Goal: Task Accomplishment & Management: Manage account settings

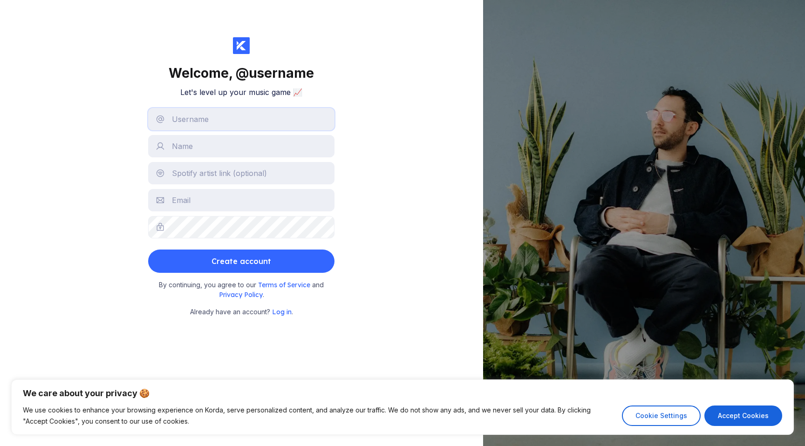
click at [225, 115] on input "text" at bounding box center [241, 119] width 186 height 22
type input "tanisha03"
click at [185, 152] on input "Tamisha" at bounding box center [241, 146] width 186 height 22
click at [187, 150] on input "Tamisha" at bounding box center [241, 146] width 186 height 22
type input "Tanisha"
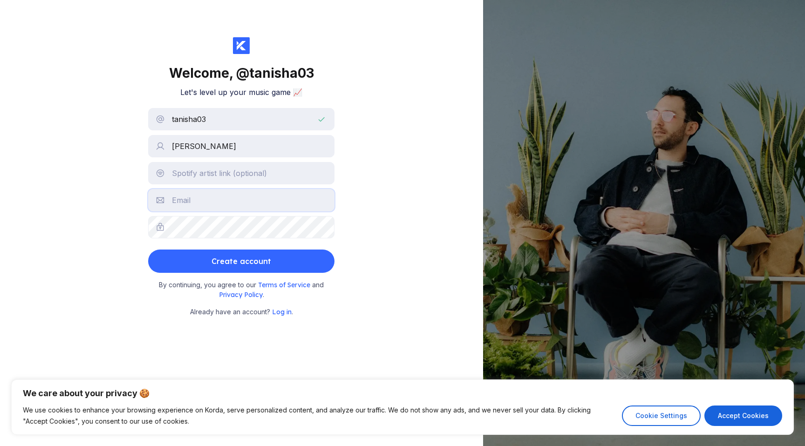
click at [184, 201] on input "text" at bounding box center [241, 200] width 186 height 22
type input "tanisha031199@gmail.com"
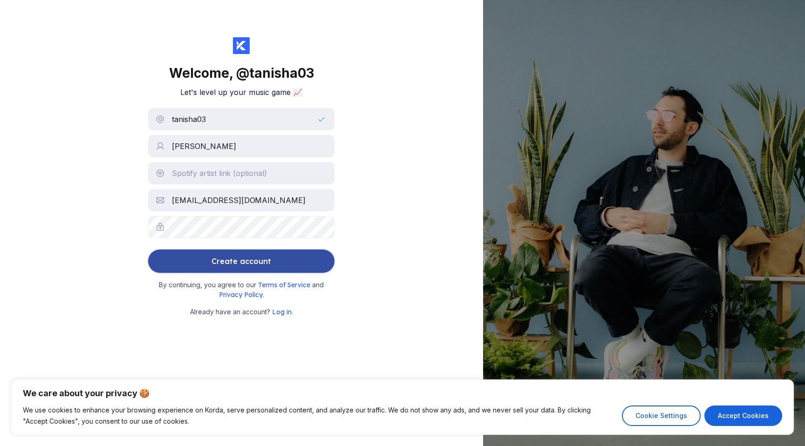
click at [239, 262] on div "Create account" at bounding box center [241, 261] width 60 height 19
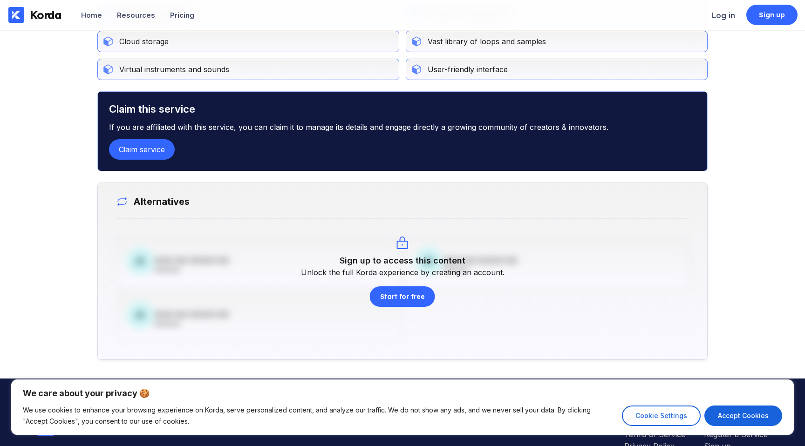
scroll to position [578, 0]
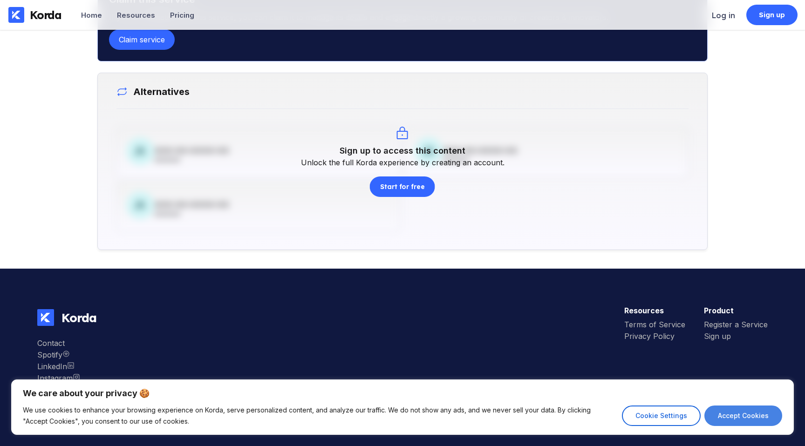
click at [755, 420] on button "Accept Cookies" at bounding box center [743, 416] width 78 height 20
checkbox input "true"
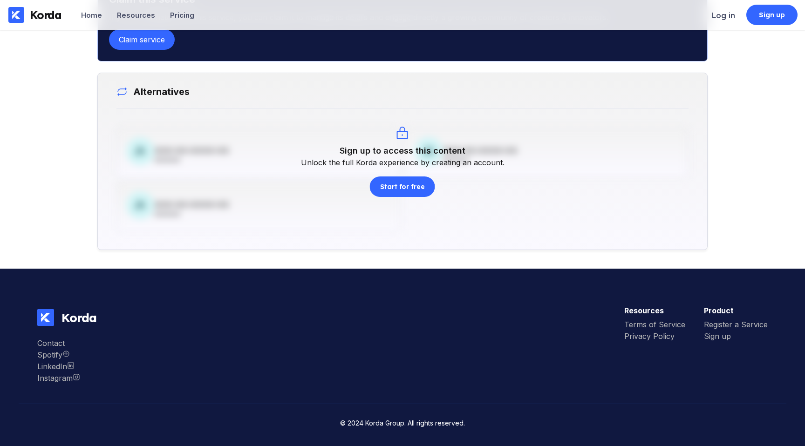
scroll to position [0, 0]
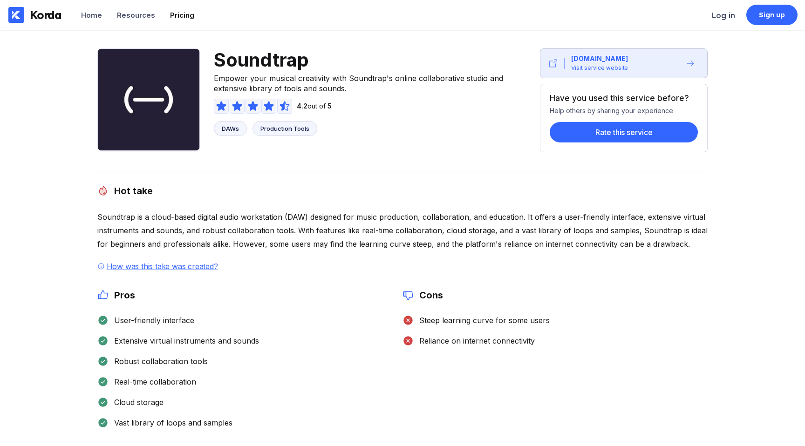
click at [184, 11] on div "Pricing" at bounding box center [182, 15] width 24 height 9
click at [141, 17] on div "Resources" at bounding box center [136, 15] width 38 height 9
click at [94, 15] on div "Home" at bounding box center [91, 15] width 21 height 9
click at [31, 17] on div "Korda" at bounding box center [46, 15] width 32 height 14
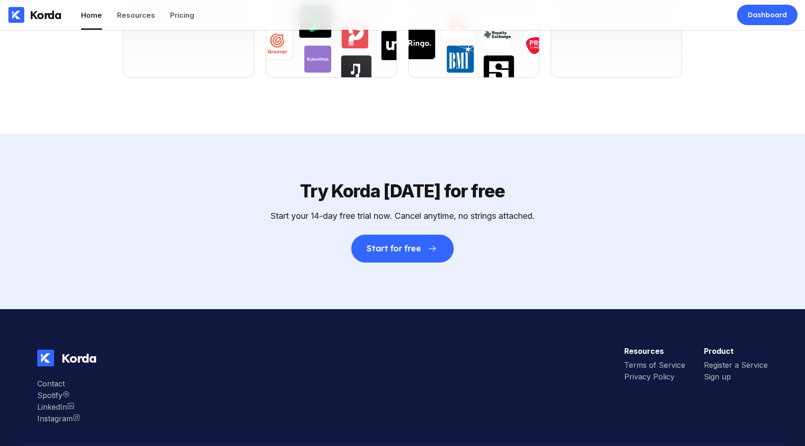
scroll to position [3262, 0]
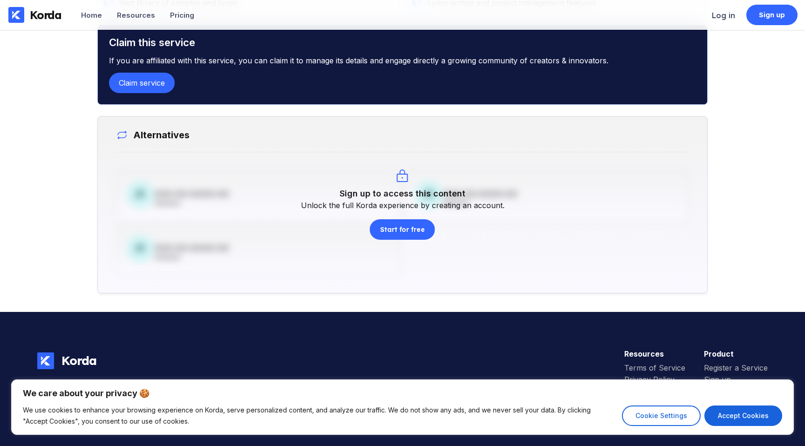
scroll to position [561, 0]
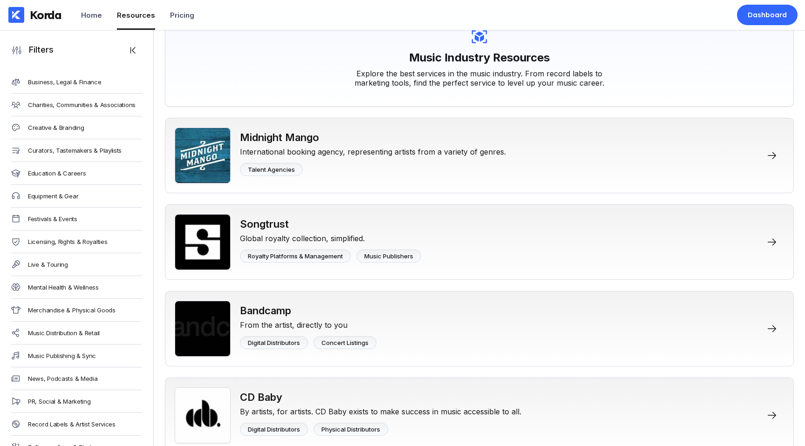
scroll to position [83, 0]
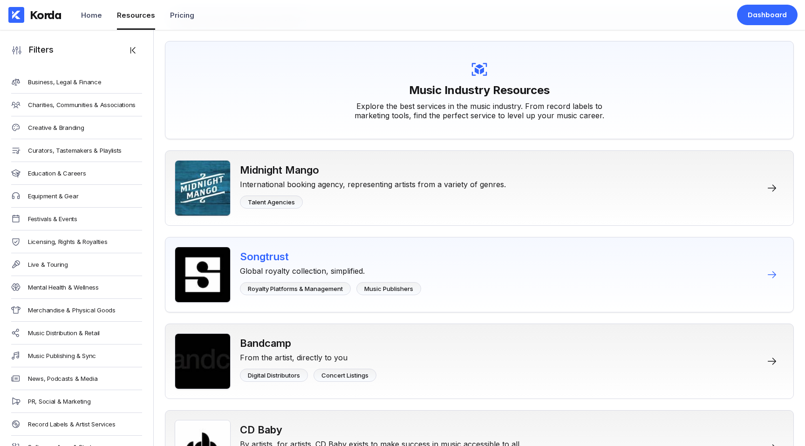
click at [405, 250] on div "Songtrust Global royalty collection, simplified. Royalty Platforms & Management…" at bounding box center [330, 275] width 181 height 56
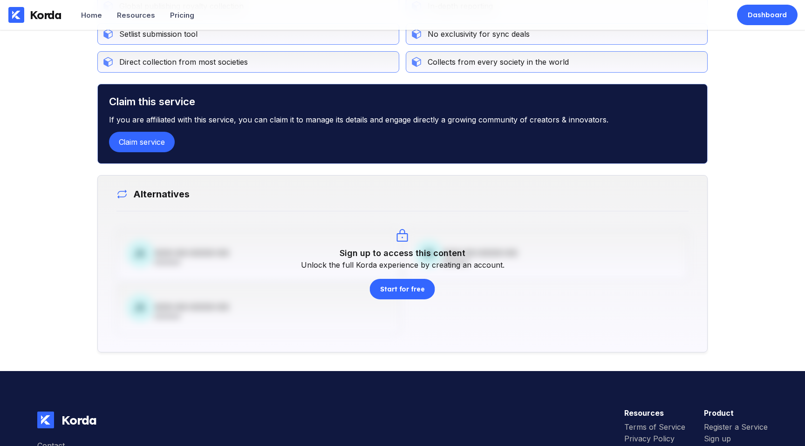
scroll to position [488, 0]
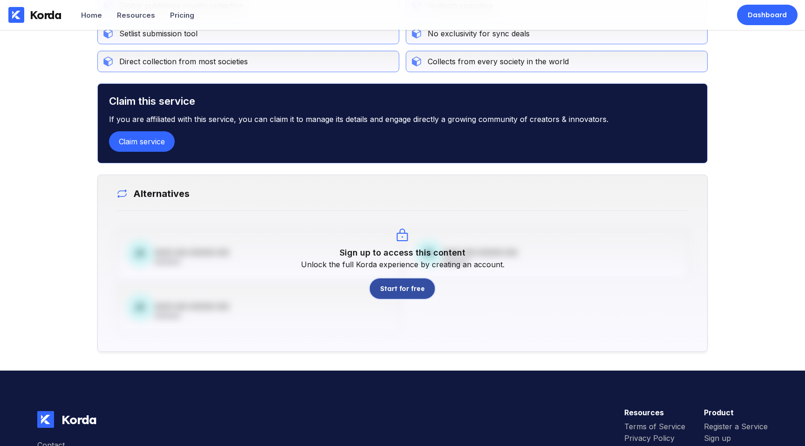
click at [397, 289] on div "Start for free" at bounding box center [402, 288] width 45 height 9
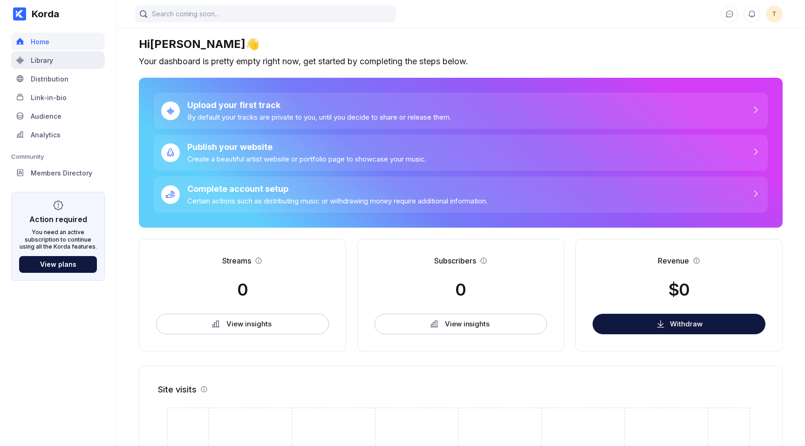
click at [68, 65] on div "Library" at bounding box center [58, 60] width 94 height 18
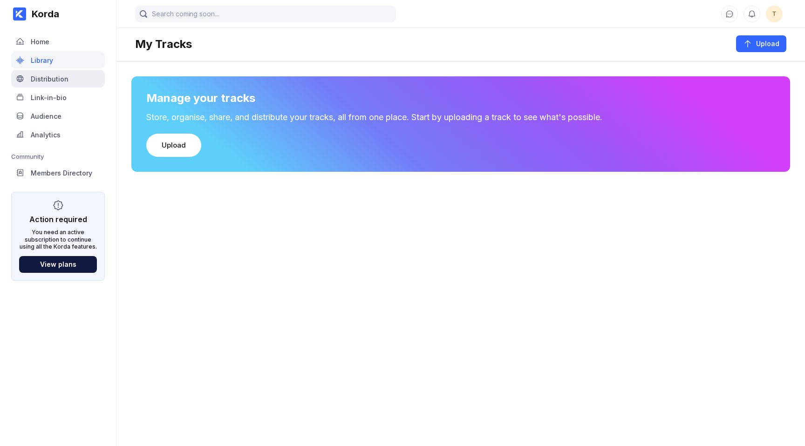
click at [66, 83] on div "Distribution" at bounding box center [58, 79] width 94 height 18
click at [66, 95] on div "Link-in-bio" at bounding box center [58, 97] width 94 height 18
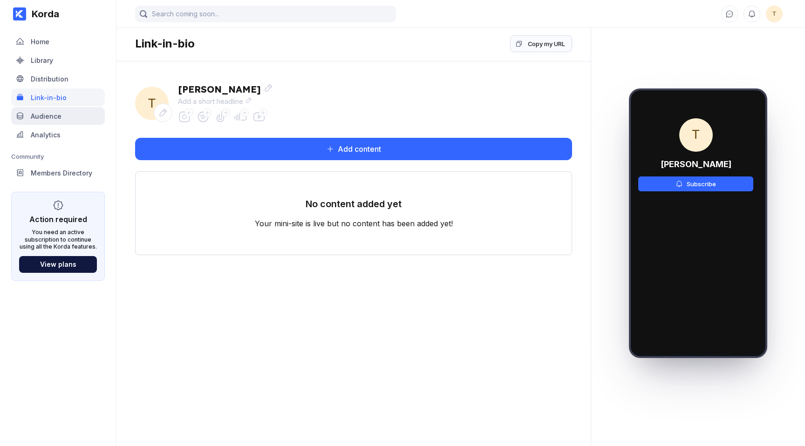
click at [56, 117] on div "Audience" at bounding box center [46, 116] width 31 height 8
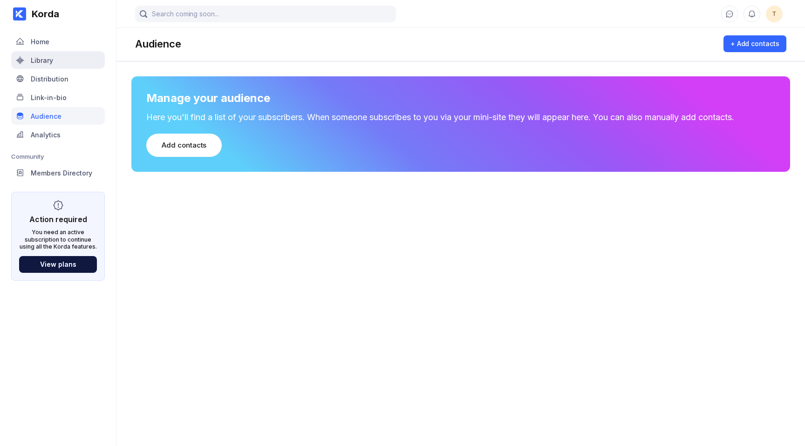
click at [59, 65] on div "Library" at bounding box center [58, 60] width 94 height 18
click at [57, 170] on div "Members Directory" at bounding box center [61, 173] width 61 height 8
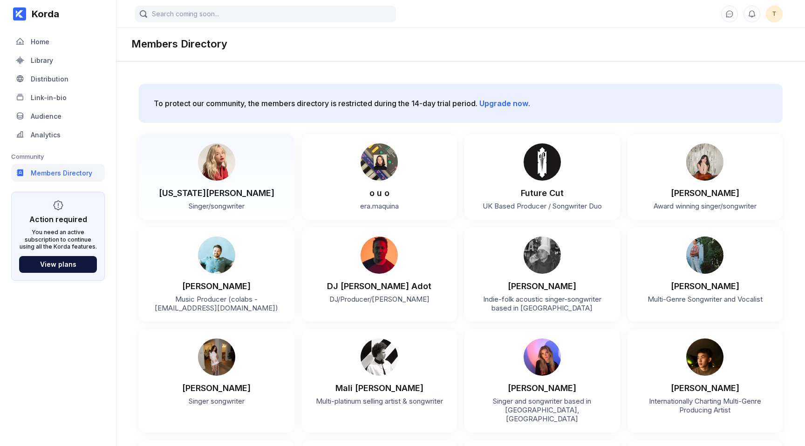
click at [218, 196] on div "Georgia Alexandra" at bounding box center [217, 193] width 116 height 10
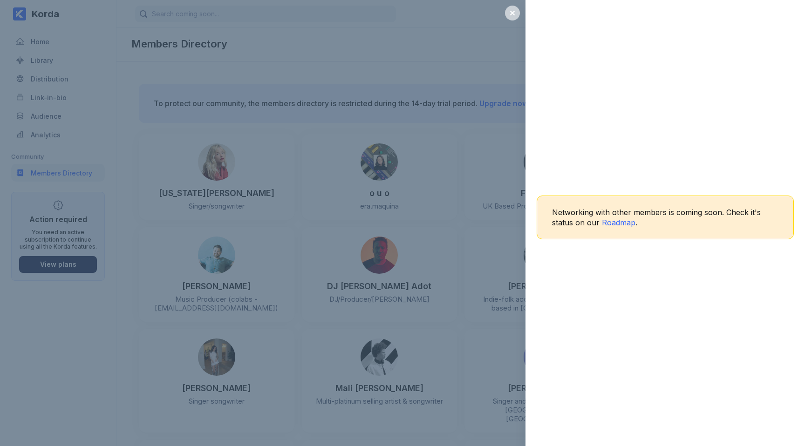
click at [514, 11] on icon at bounding box center [512, 13] width 5 height 5
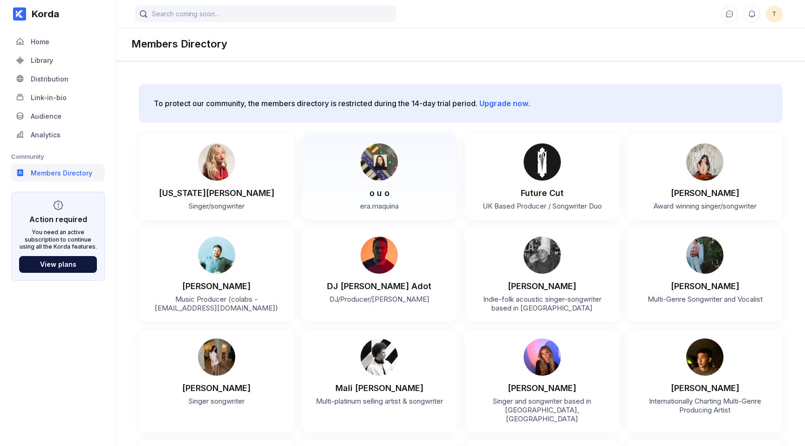
click at [359, 187] on div "o u o" at bounding box center [379, 189] width 137 height 17
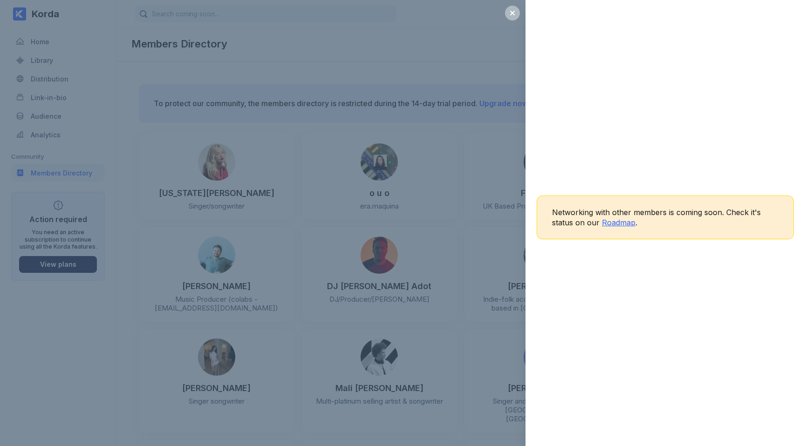
click at [617, 224] on span "Roadmap" at bounding box center [619, 222] width 34 height 9
click at [510, 14] on icon at bounding box center [512, 12] width 7 height 7
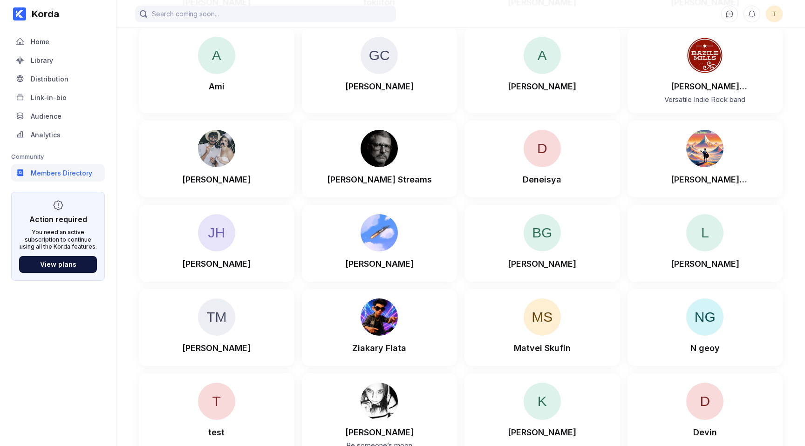
scroll to position [984, 0]
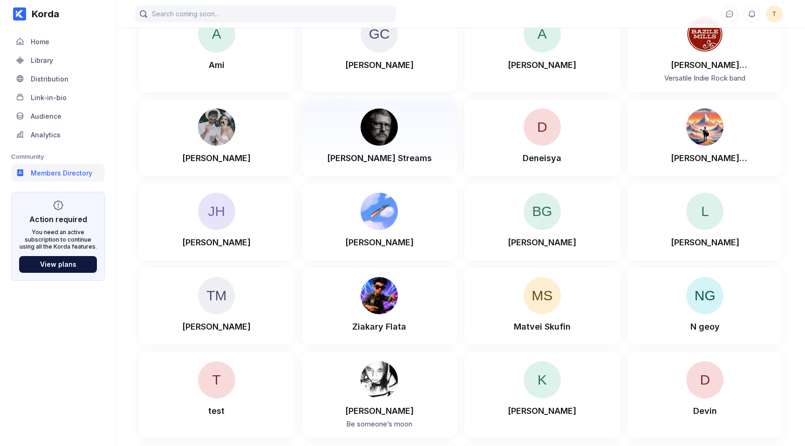
click at [338, 130] on div "Dave Streams" at bounding box center [379, 138] width 137 height 58
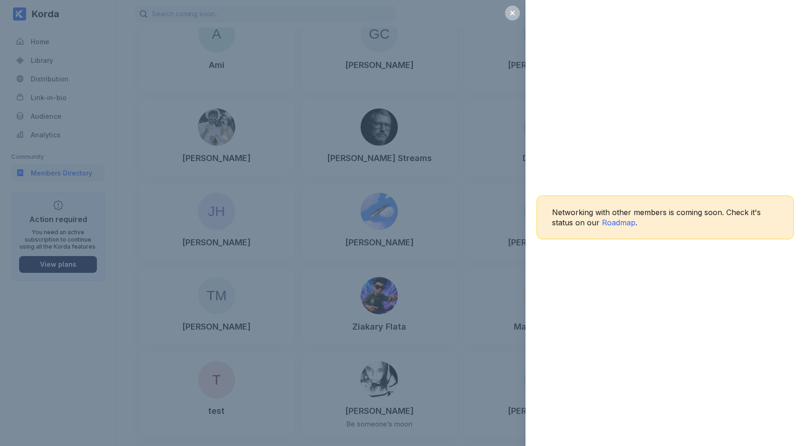
click at [592, 72] on div "Networking with other members is coming soon. Check it's status on our Roadmap ." at bounding box center [664, 223] width 279 height 446
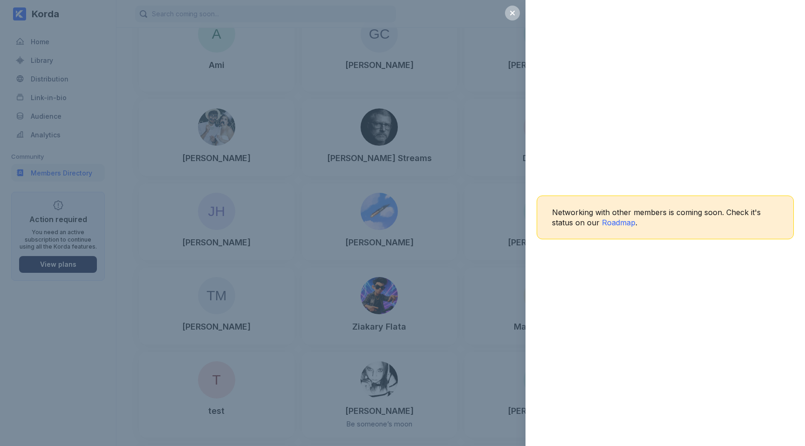
click at [321, 62] on div "Networking with other members is coming soon. Check it's status on our Roadmap ." at bounding box center [402, 223] width 805 height 446
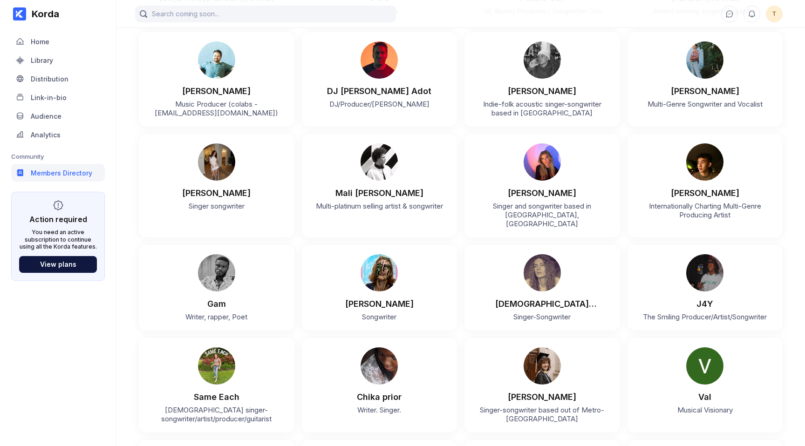
scroll to position [0, 0]
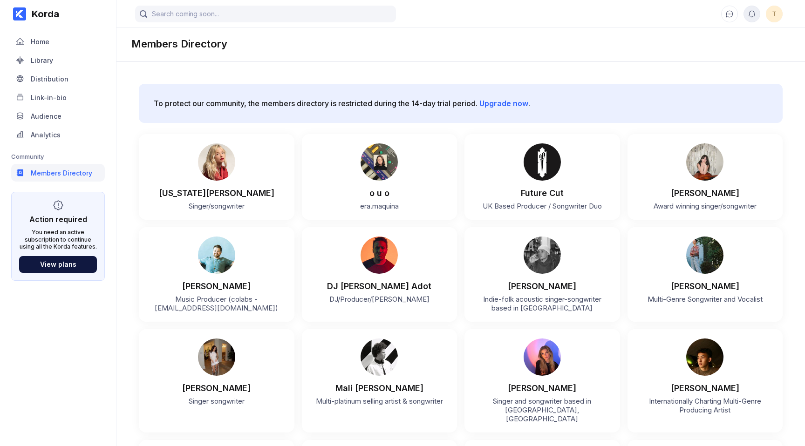
click at [748, 13] on icon at bounding box center [752, 14] width 8 height 8
click at [73, 72] on div "Distribution" at bounding box center [58, 79] width 94 height 18
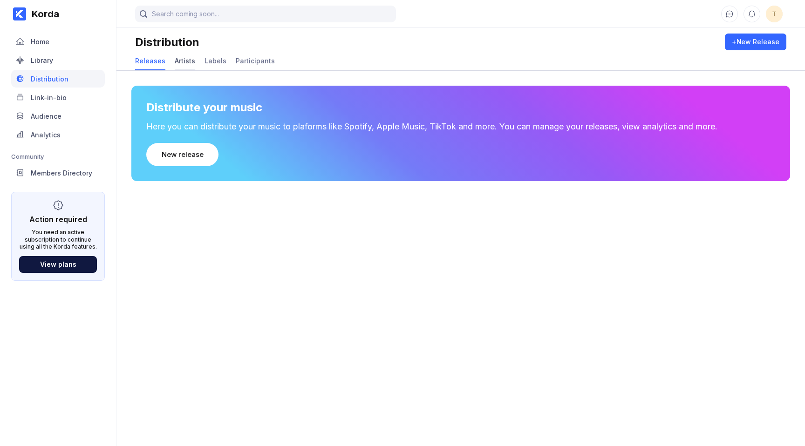
click at [182, 62] on div "Artists" at bounding box center [185, 61] width 20 height 8
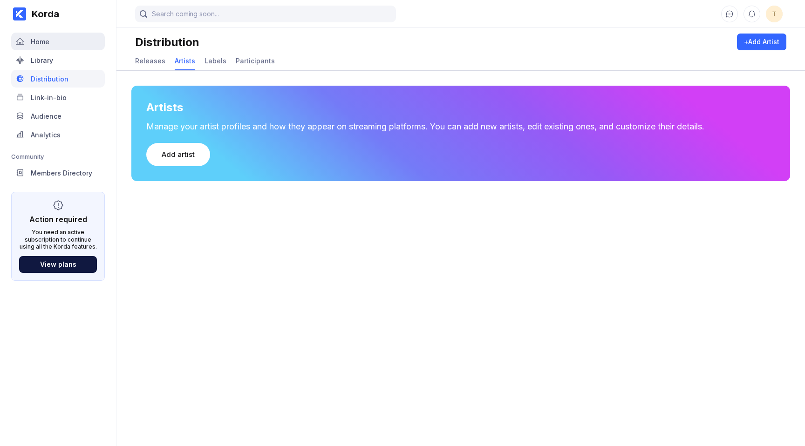
click at [40, 44] on div "Home" at bounding box center [40, 42] width 19 height 8
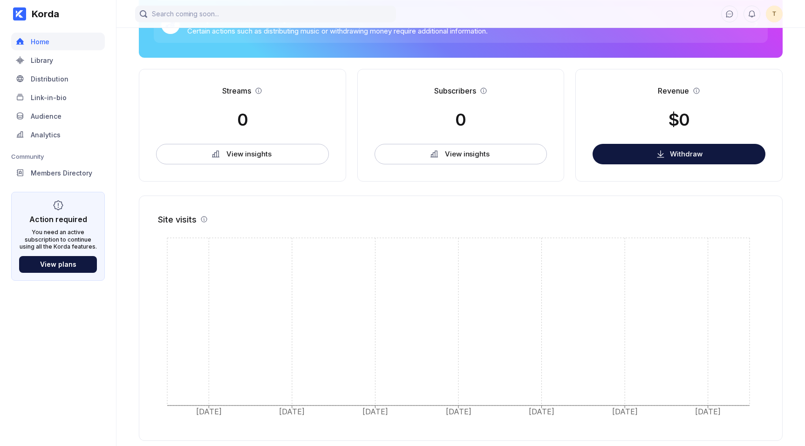
scroll to position [207, 0]
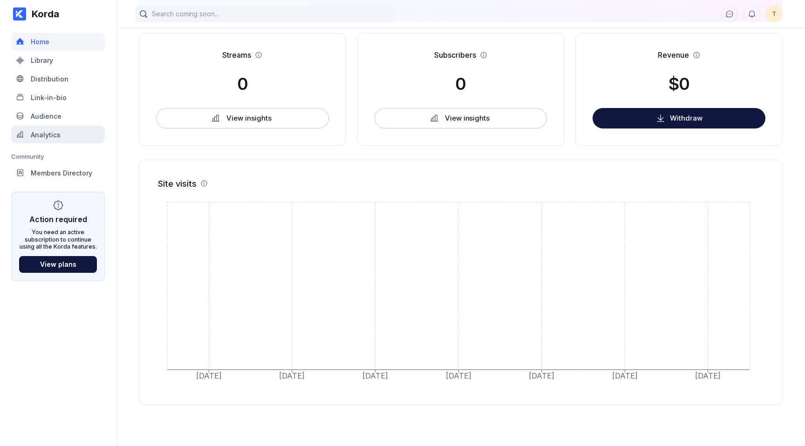
click at [62, 135] on div "Analytics" at bounding box center [58, 135] width 94 height 18
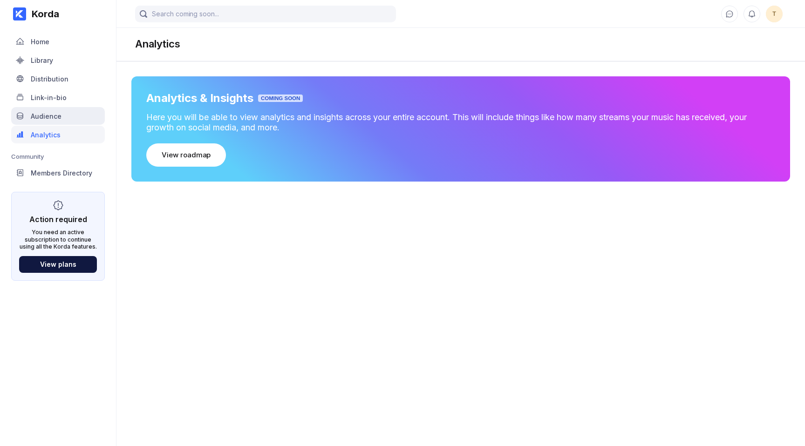
click at [52, 116] on div "Audience" at bounding box center [46, 116] width 31 height 8
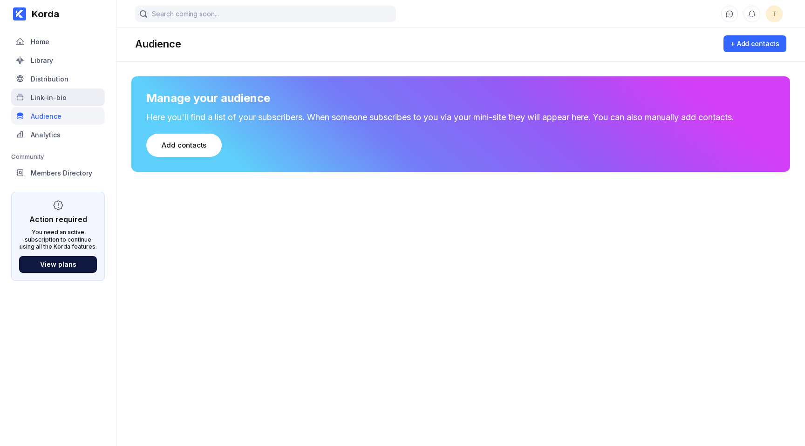
click at [60, 96] on div "Link-in-bio" at bounding box center [49, 98] width 36 height 8
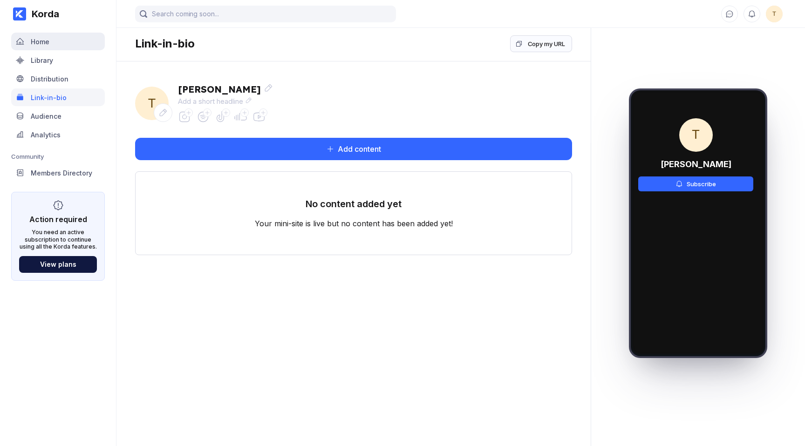
click at [73, 38] on div "Home" at bounding box center [58, 42] width 94 height 18
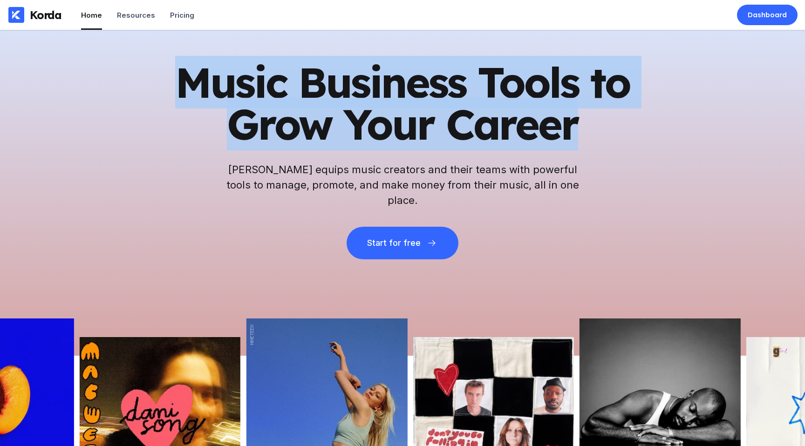
drag, startPoint x: 184, startPoint y: 92, endPoint x: 604, endPoint y: 146, distance: 423.1
click at [604, 145] on h1 "Music Business Tools to Grow Your Career" at bounding box center [402, 103] width 456 height 84
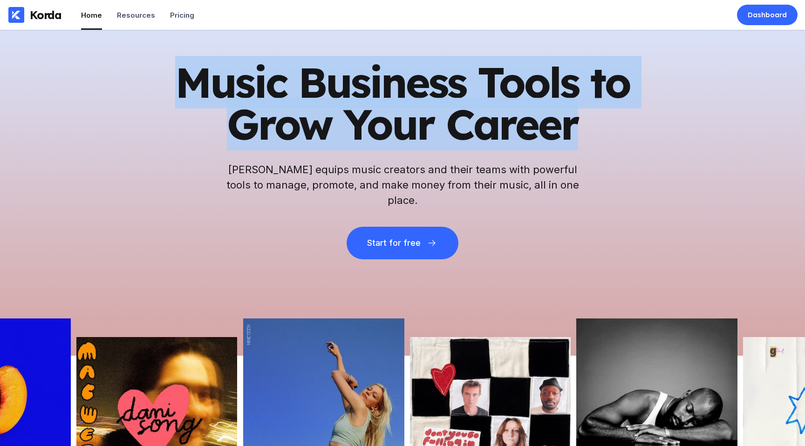
copy h1 "Music Business Tools to Grow Your Career"
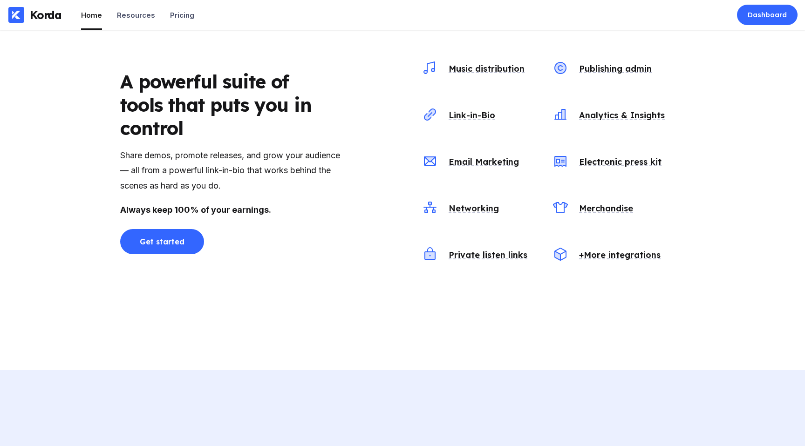
scroll to position [1075, 0]
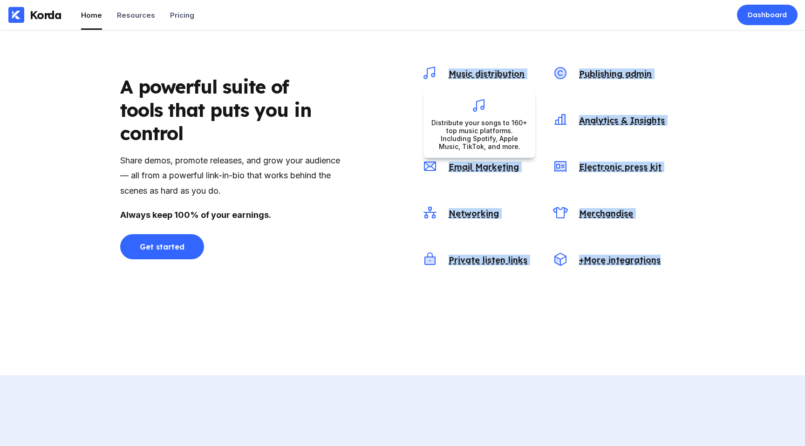
drag, startPoint x: 684, startPoint y: 279, endPoint x: 436, endPoint y: 67, distance: 326.4
click at [436, 67] on div "Music distribution Publishing admin Link-in-Bio Analytics & Insights Email Mark…" at bounding box center [543, 167] width 282 height 233
copy div "Music distribution Publishing admin Link-in-Bio Analytics & Insights Email Mark…"
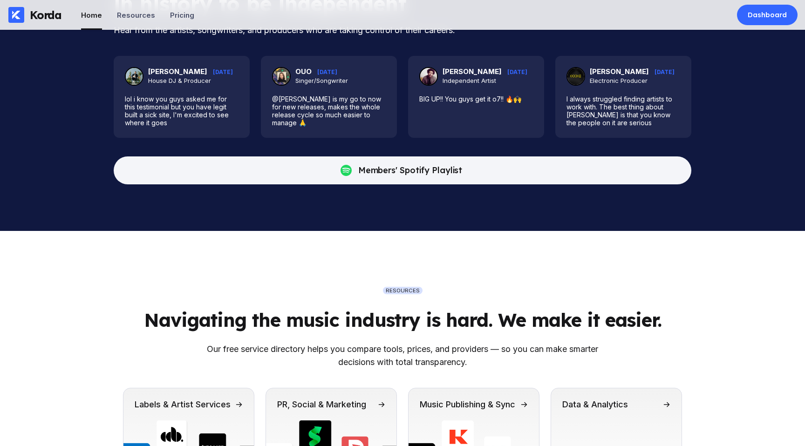
scroll to position [2786, 0]
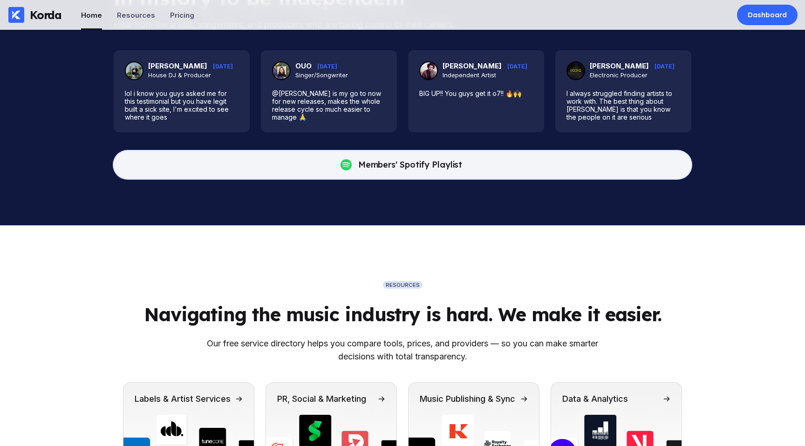
click at [415, 170] on div "Members' Spotify Playlist" at bounding box center [410, 164] width 104 height 9
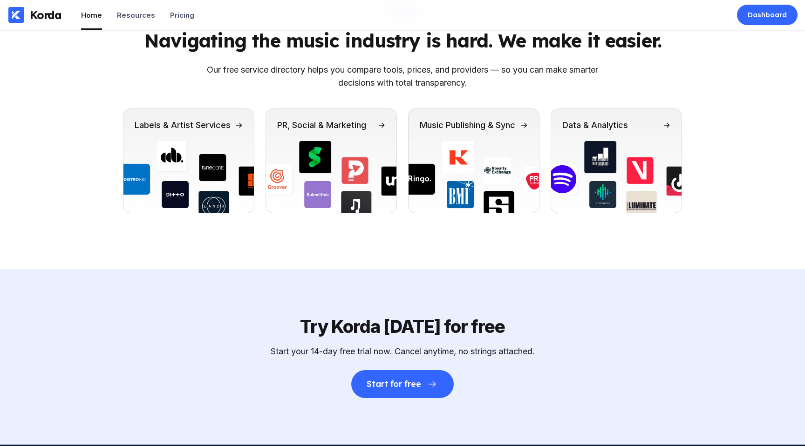
scroll to position [3043, 0]
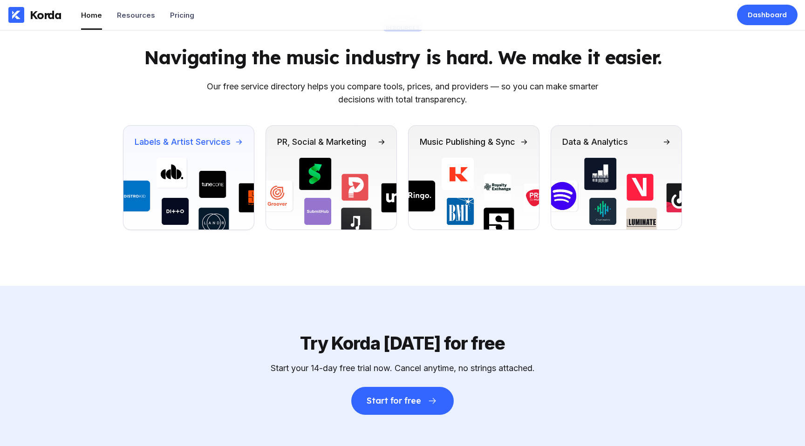
click at [184, 147] on div "Labels & Artist Services" at bounding box center [183, 142] width 96 height 10
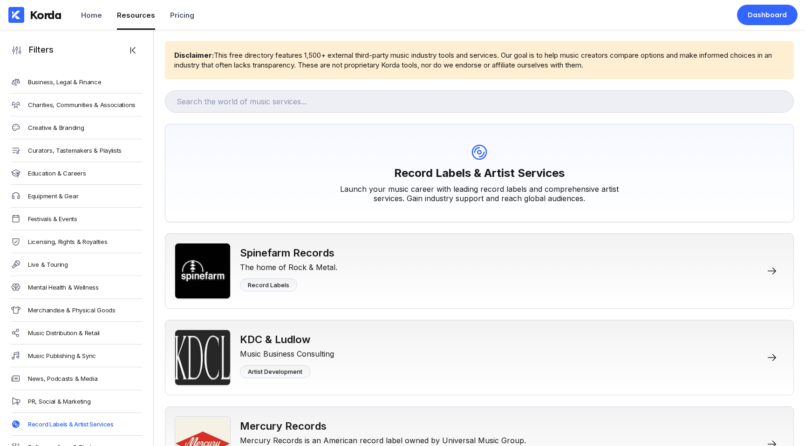
click at [96, 77] on div "Business, Legal & Finance" at bounding box center [76, 82] width 131 height 23
click at [91, 82] on div "Business, Legal & Finance" at bounding box center [64, 81] width 72 height 7
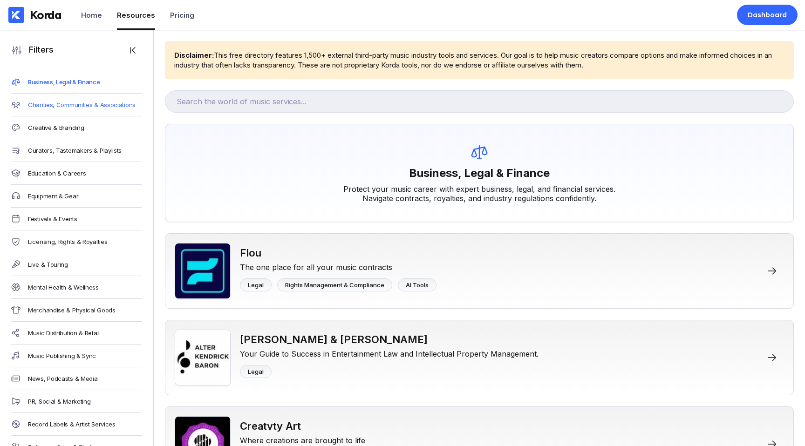
click at [120, 102] on div "Charities, Communities & Associations" at bounding box center [82, 104] width 108 height 7
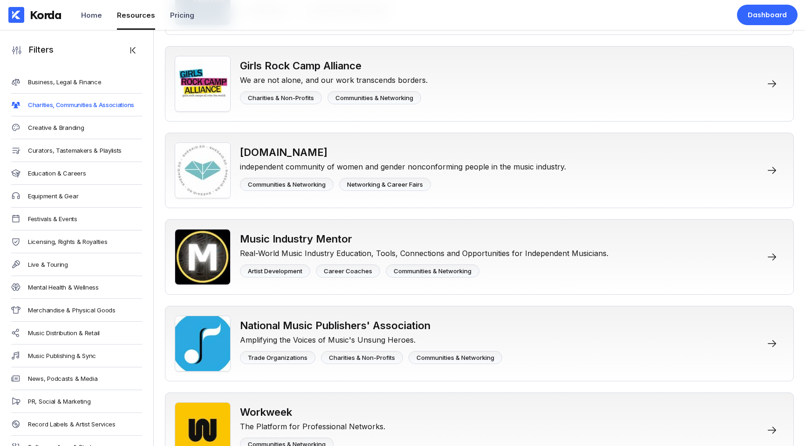
scroll to position [448, 0]
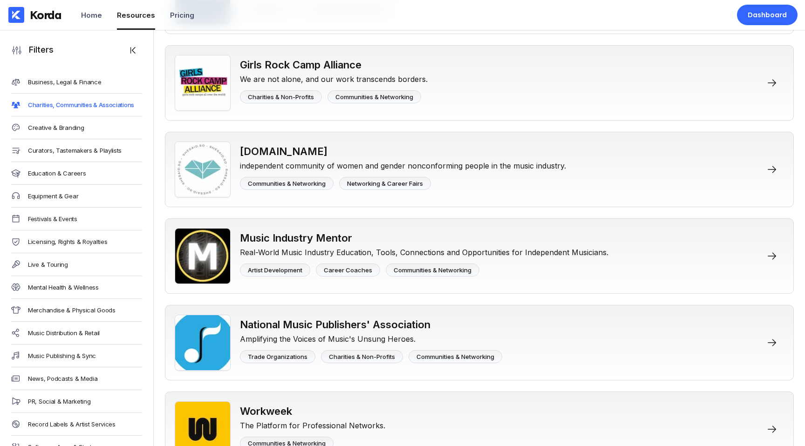
click at [102, 130] on div "Creative & Branding" at bounding box center [76, 127] width 131 height 23
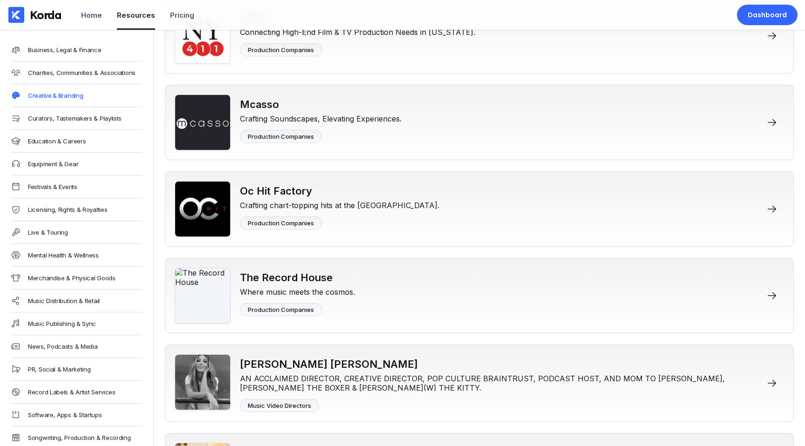
scroll to position [47, 0]
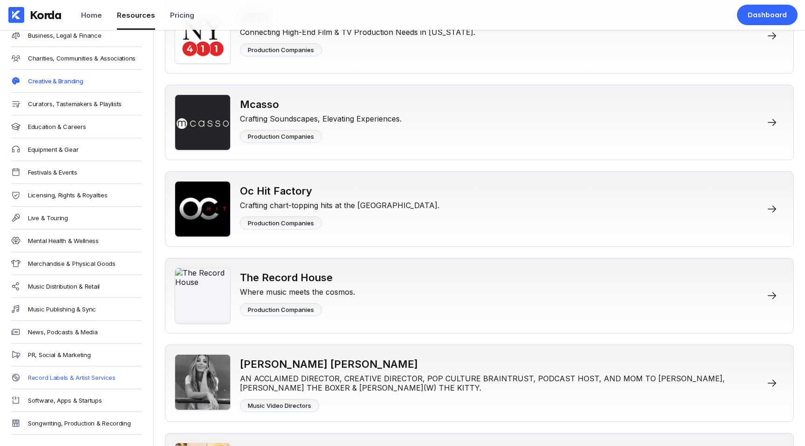
click at [57, 376] on div "Record Labels & Artist Services" at bounding box center [72, 377] width 88 height 7
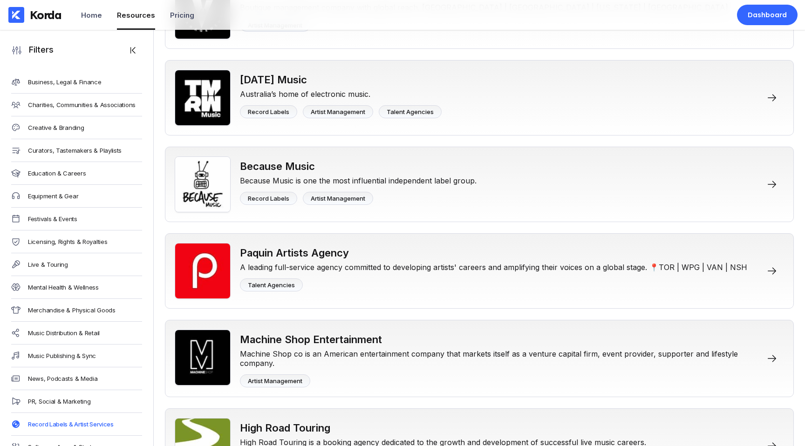
scroll to position [869, 0]
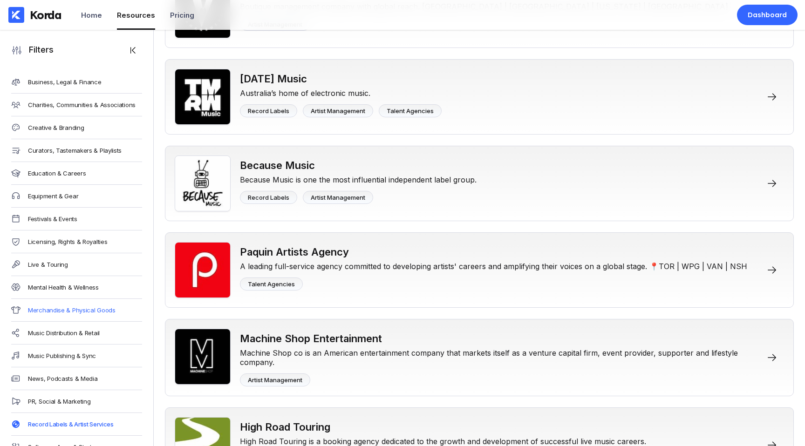
click at [91, 313] on div "Merchandise & Physical Goods" at bounding box center [72, 309] width 88 height 7
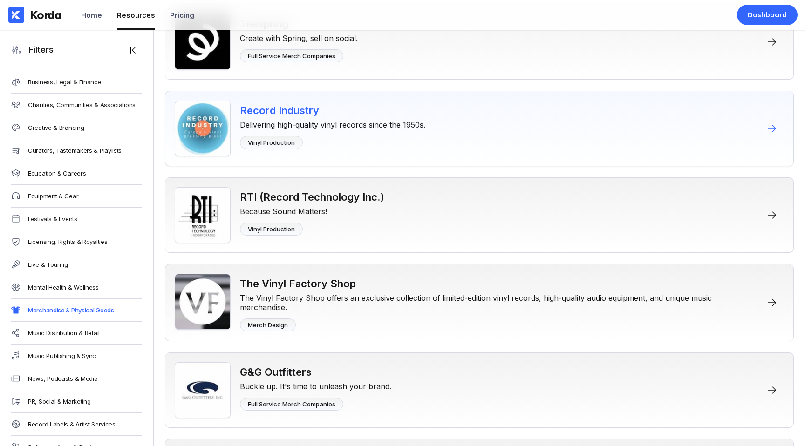
scroll to position [230, 0]
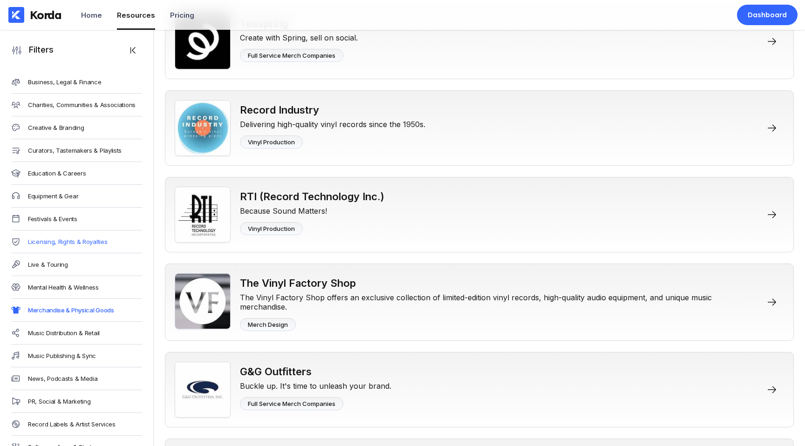
click at [82, 242] on div "Licensing, Rights & Royalties" at bounding box center [67, 241] width 79 height 7
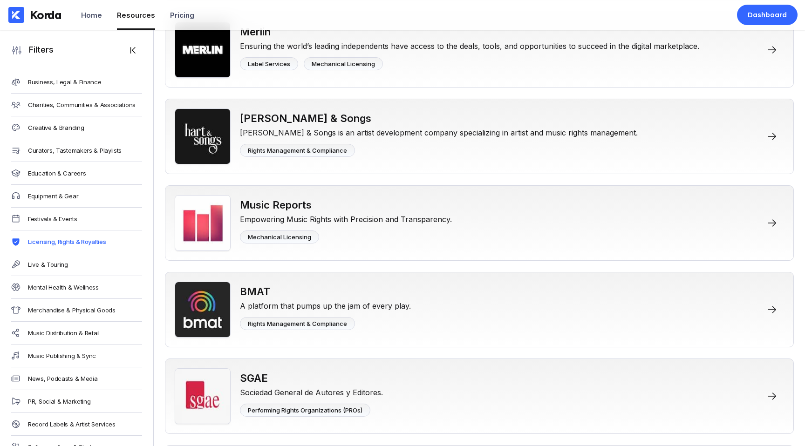
scroll to position [751, 0]
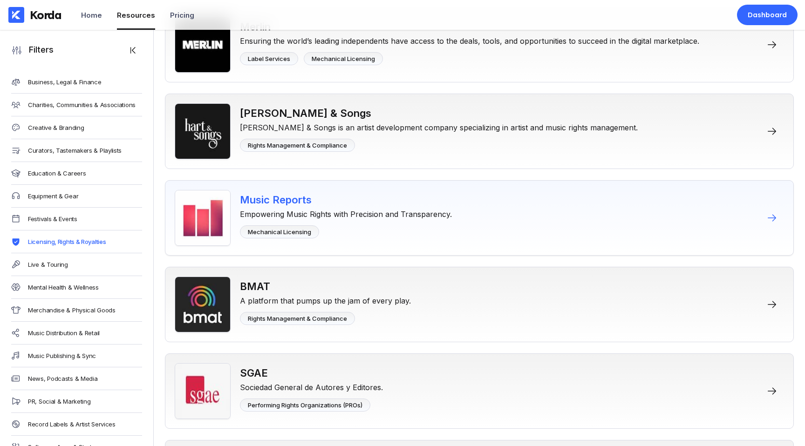
click at [286, 200] on div "Music Reports" at bounding box center [346, 200] width 212 height 12
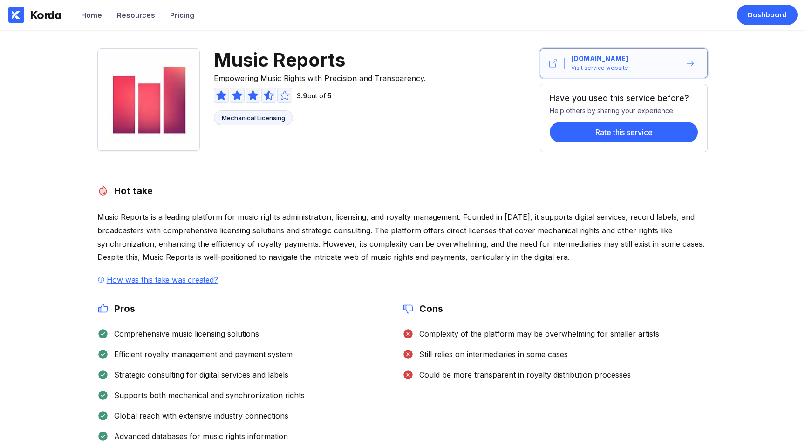
click at [616, 57] on div "[DOMAIN_NAME]" at bounding box center [599, 58] width 56 height 9
click at [25, 16] on div "Korda" at bounding box center [42, 15] width 37 height 14
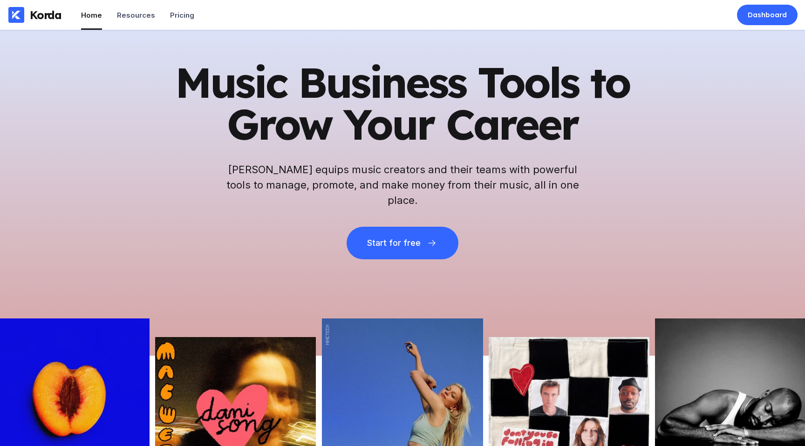
click at [13, 16] on icon at bounding box center [16, 15] width 8 height 8
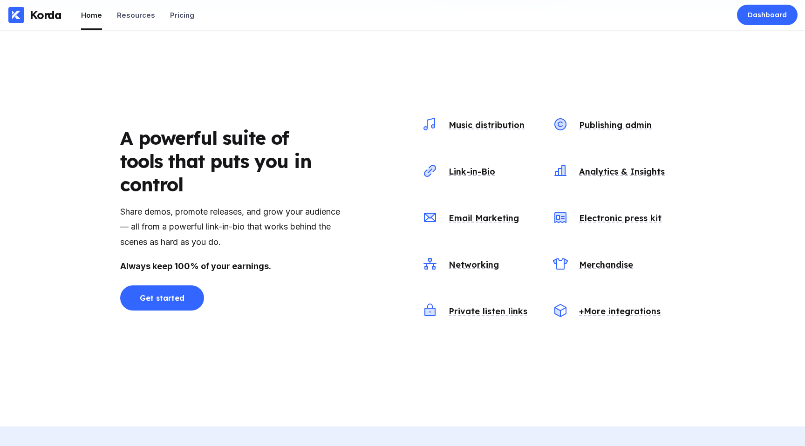
scroll to position [1023, 0]
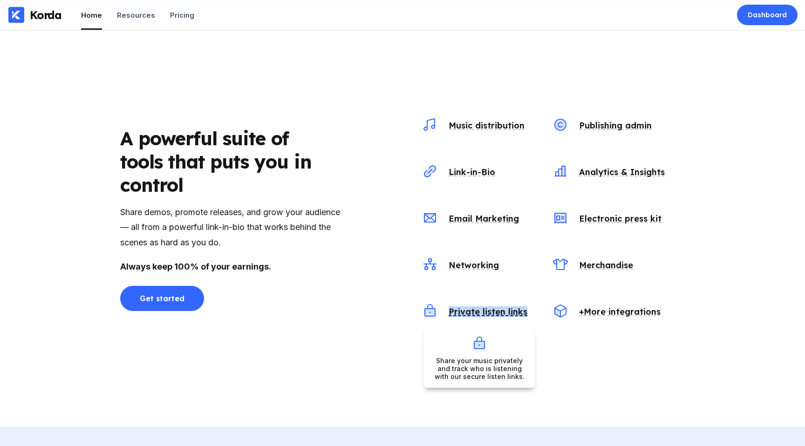
drag, startPoint x: 538, startPoint y: 313, endPoint x: 448, endPoint y: 312, distance: 90.4
click at [448, 312] on div "Music distribution Publishing admin Link-in-Bio Analytics & Insights Email Mark…" at bounding box center [543, 219] width 242 height 214
copy div "Private listen links"
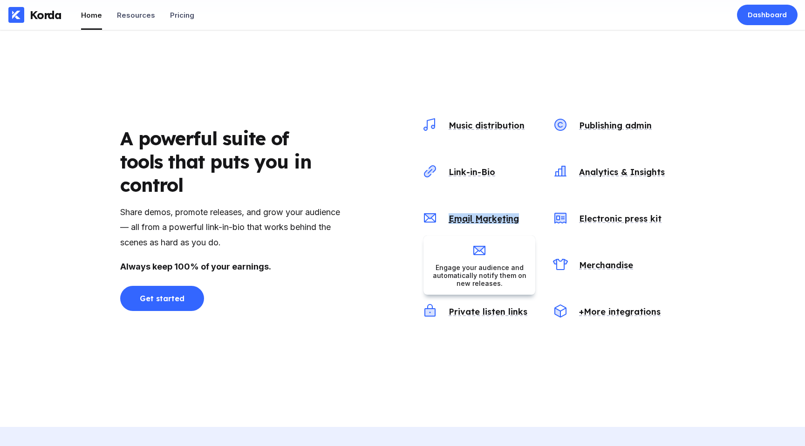
drag, startPoint x: 538, startPoint y: 216, endPoint x: 450, endPoint y: 214, distance: 88.0
click at [450, 214] on div "Music distribution Publishing admin Link-in-Bio Analytics & Insights Email Mark…" at bounding box center [543, 219] width 242 height 214
copy div "Email Marketing"
click at [696, 218] on div "Music distribution Publishing admin Link-in-Bio Analytics & Insights Email Mark…" at bounding box center [402, 219] width 805 height 416
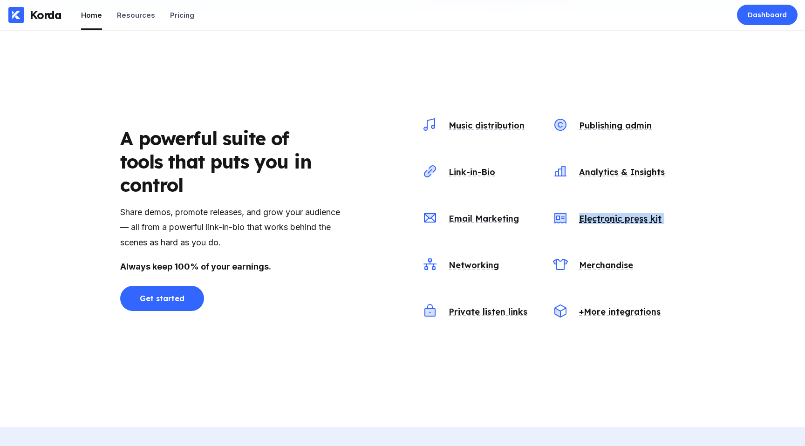
click at [696, 218] on div "Music distribution Publishing admin Link-in-Bio Analytics & Insights Email Mark…" at bounding box center [402, 219] width 805 height 416
copy div "Electronic press kit"
